Goal: Find specific page/section: Locate a particular part of the current website

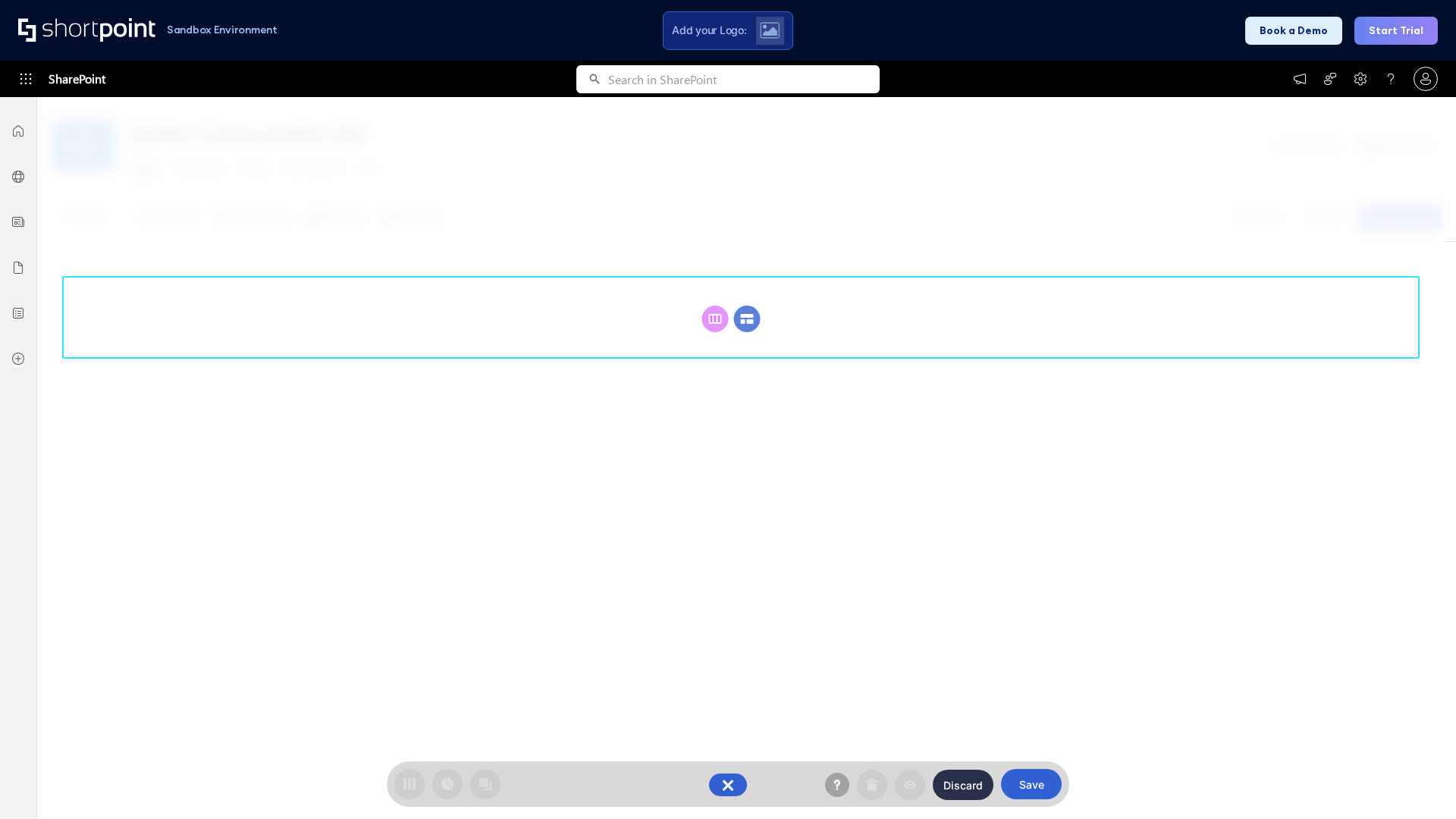
scroll to position [209, 0]
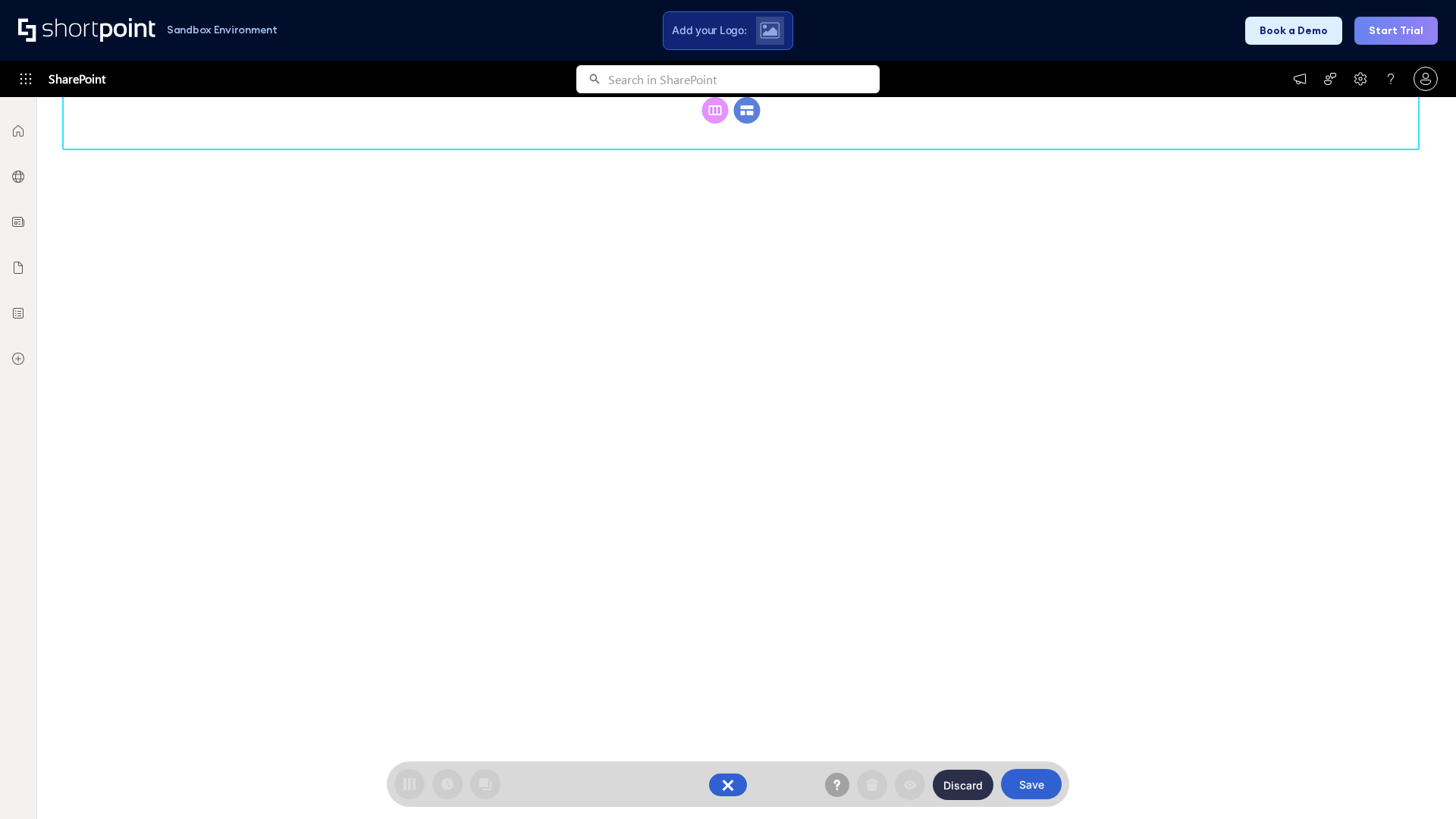
click at [747, 124] on circle at bounding box center [747, 110] width 26 height 26
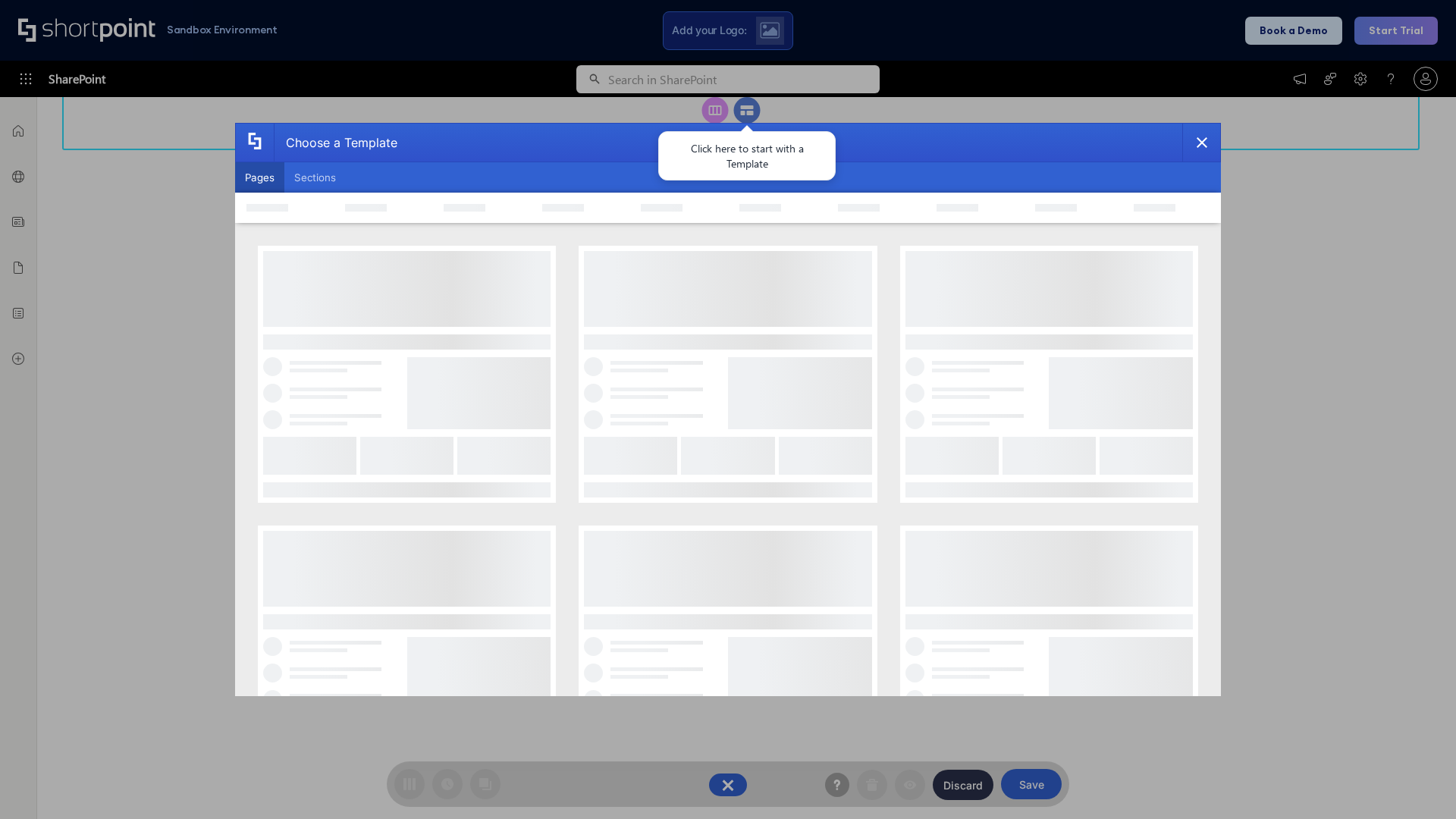
scroll to position [0, 0]
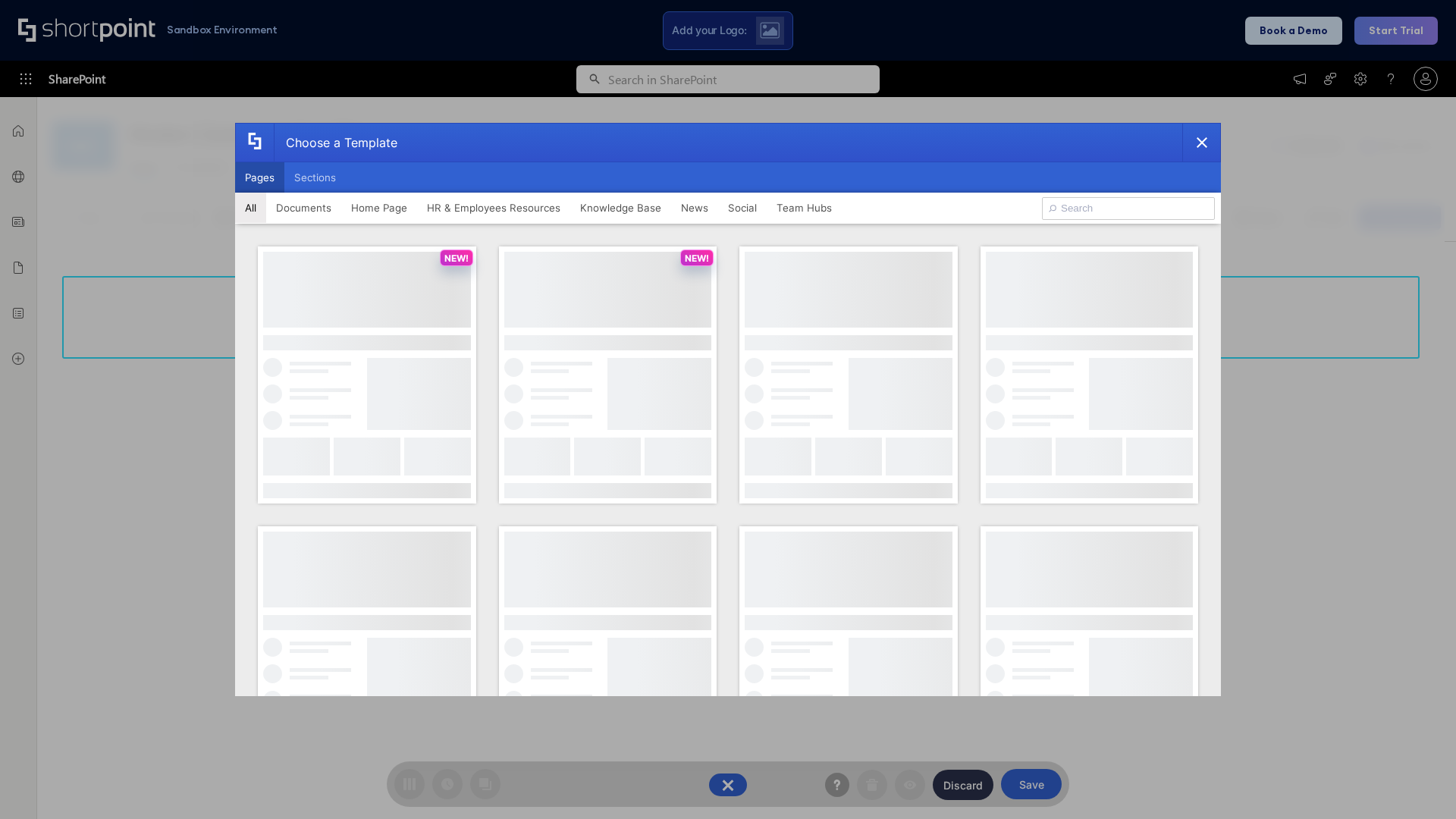
click at [259, 177] on button "Pages" at bounding box center [260, 177] width 49 height 31
type input "Documents 2"
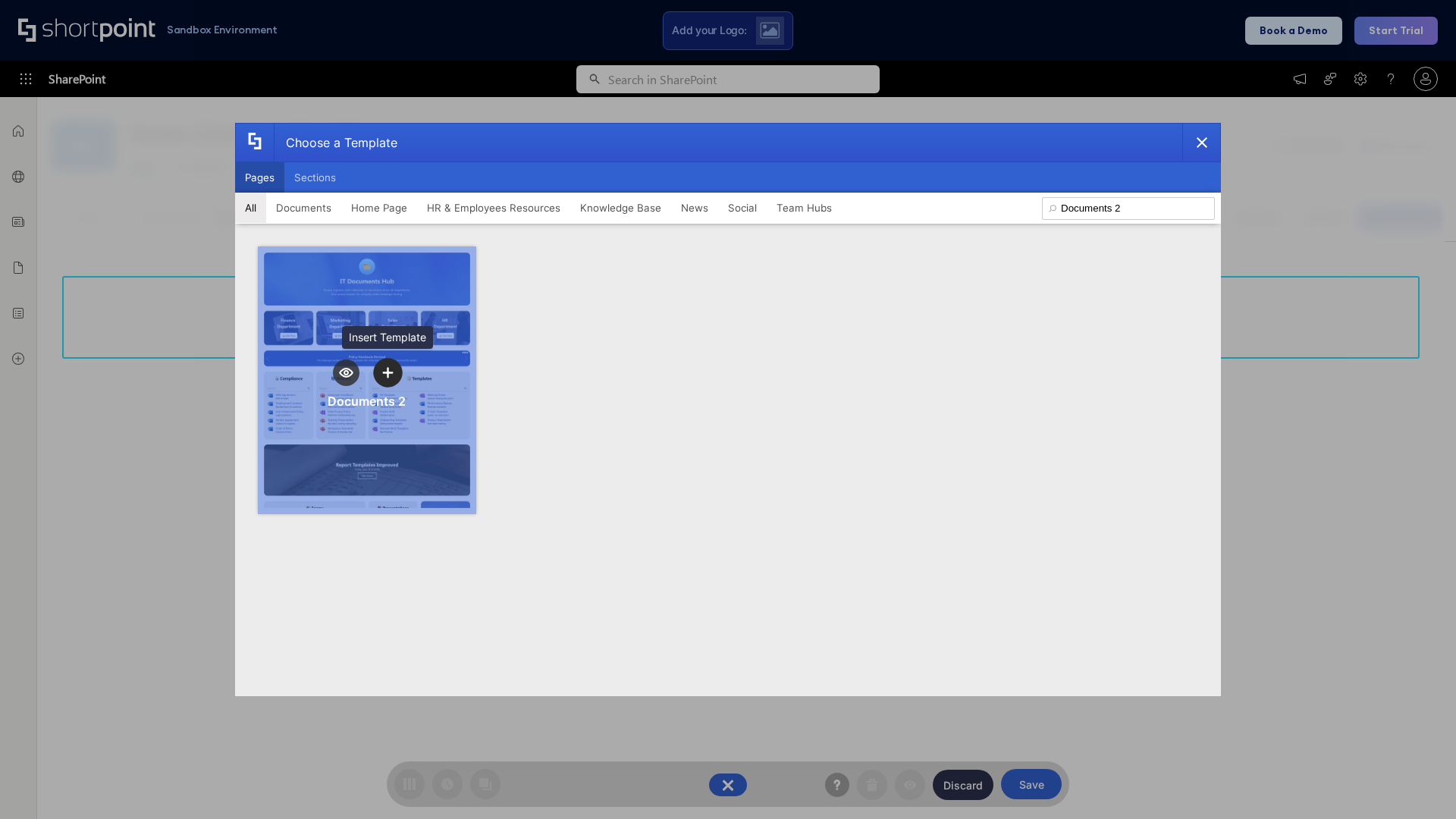
click at [388, 372] on icon "template selector" at bounding box center [387, 372] width 10 height 10
